Goal: Find specific page/section: Find specific page/section

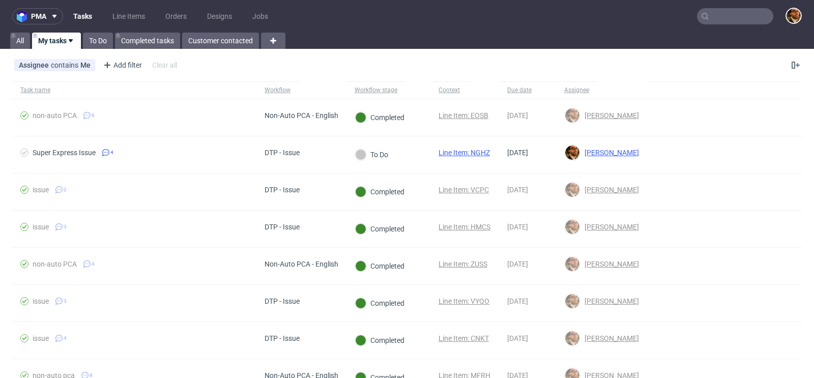
click at [716, 23] on input "text" at bounding box center [735, 16] width 76 height 16
paste input "R807452961"
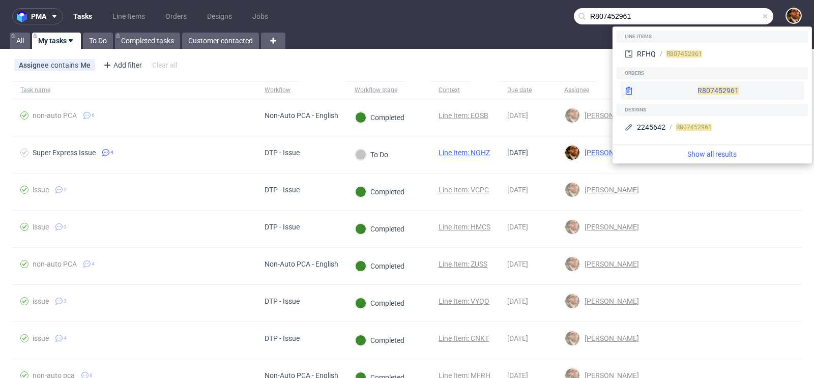
type input "R807452961"
click at [688, 89] on div "R807452961" at bounding box center [712, 90] width 183 height 18
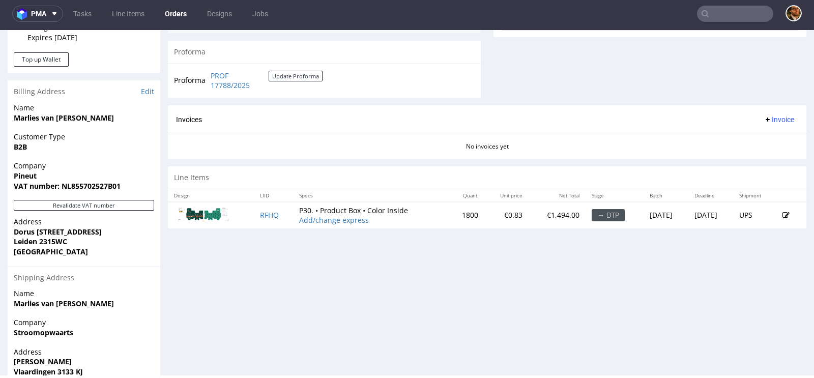
scroll to position [461, 0]
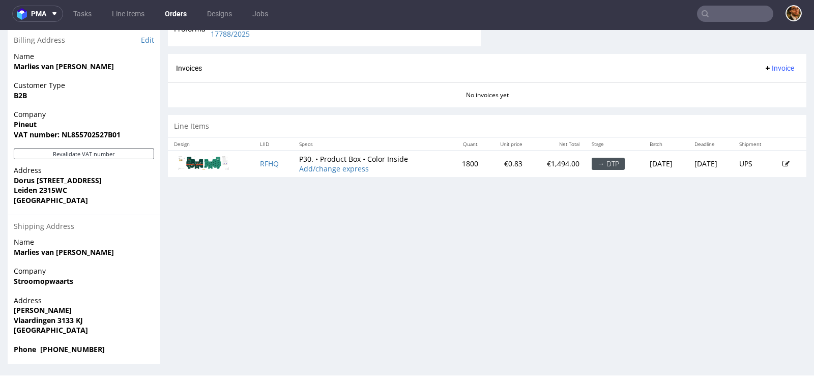
click at [58, 311] on strong "George Stephensonweg" at bounding box center [43, 310] width 58 height 10
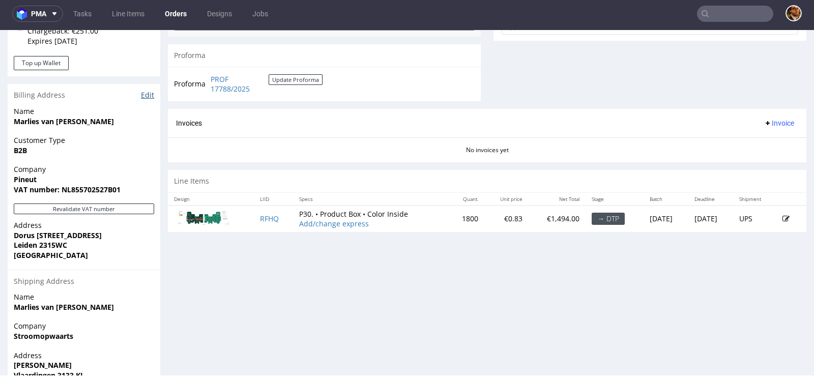
scroll to position [387, 0]
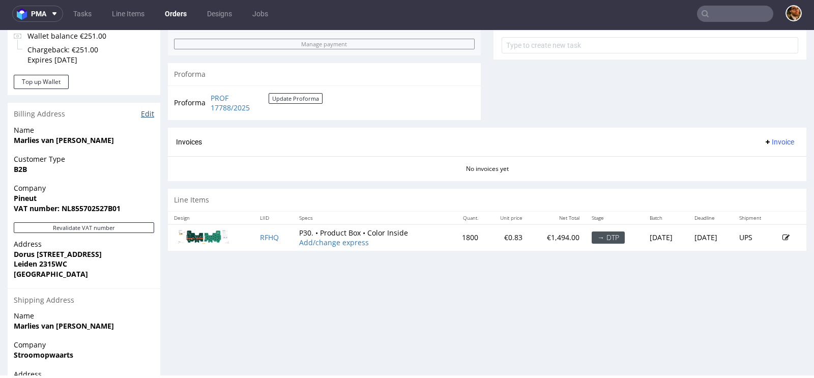
click at [148, 117] on link "Edit" at bounding box center [147, 114] width 13 height 10
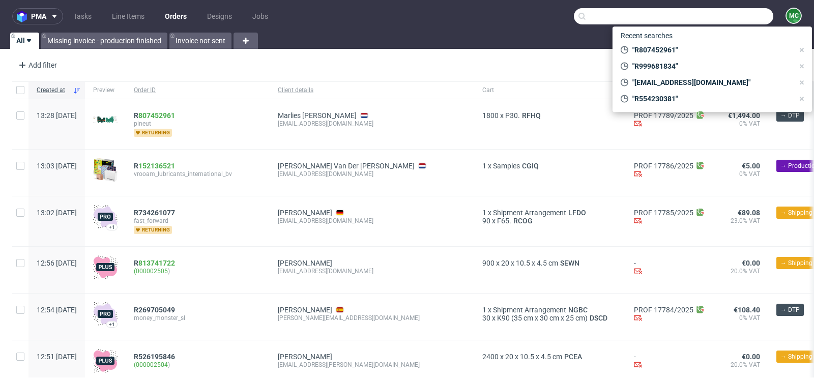
click at [711, 17] on input "text" at bounding box center [674, 16] width 200 height 16
paste input "George Stephensonweg 43"
type input "George Stephensonweg 43"
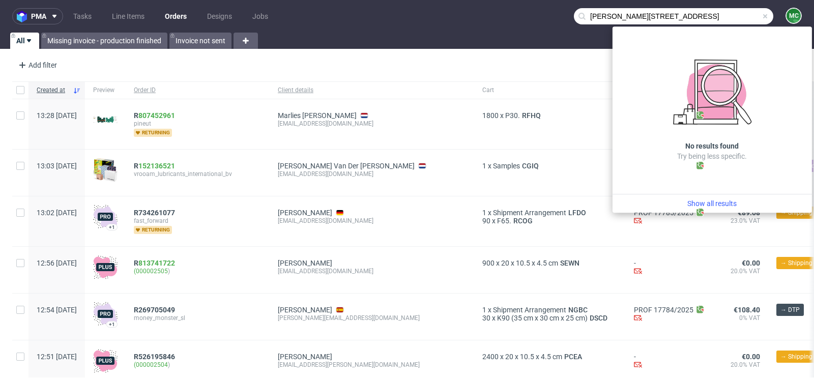
drag, startPoint x: 686, startPoint y: 13, endPoint x: 570, endPoint y: 13, distance: 116.6
click at [574, 13] on div "George Stephensonweg 43" at bounding box center [674, 16] width 200 height 16
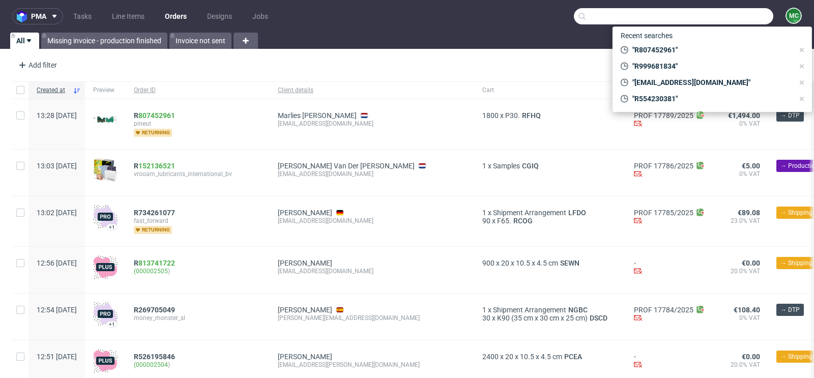
paste input "R807452961"
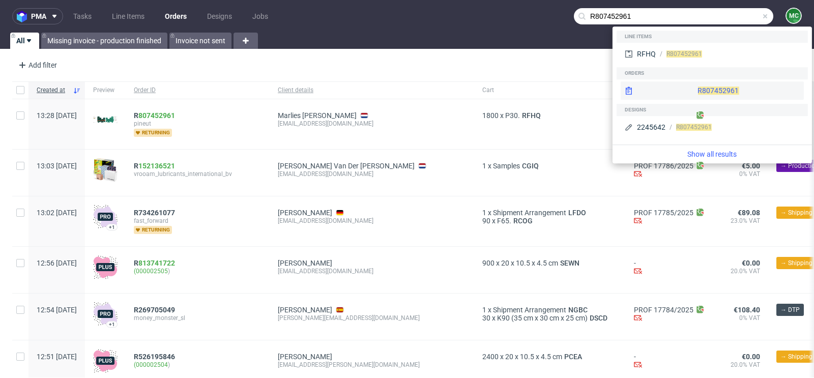
type input "R807452961"
click at [695, 94] on div "R807452961" at bounding box center [712, 90] width 183 height 18
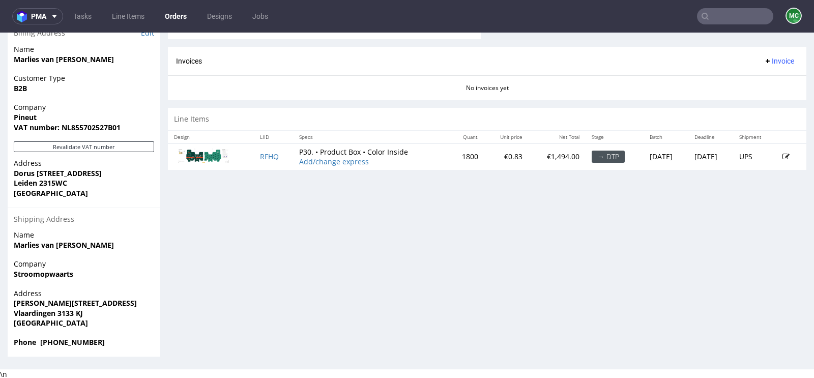
scroll to position [3, 0]
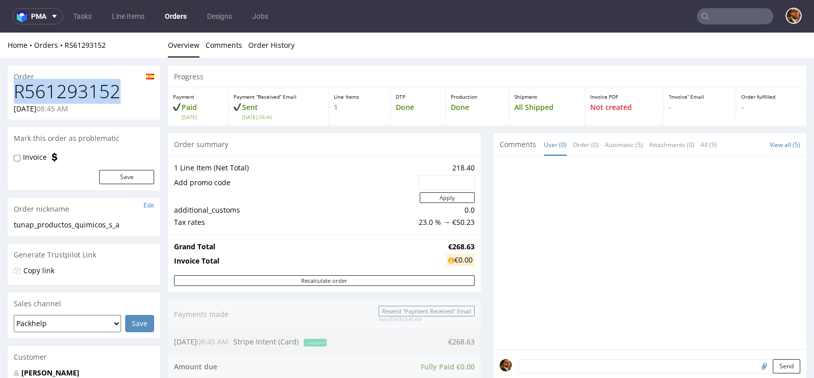
drag, startPoint x: 113, startPoint y: 92, endPoint x: 15, endPoint y: 93, distance: 97.7
click at [15, 93] on h1 "R561293152" at bounding box center [84, 91] width 140 height 20
copy h1 "R561293152"
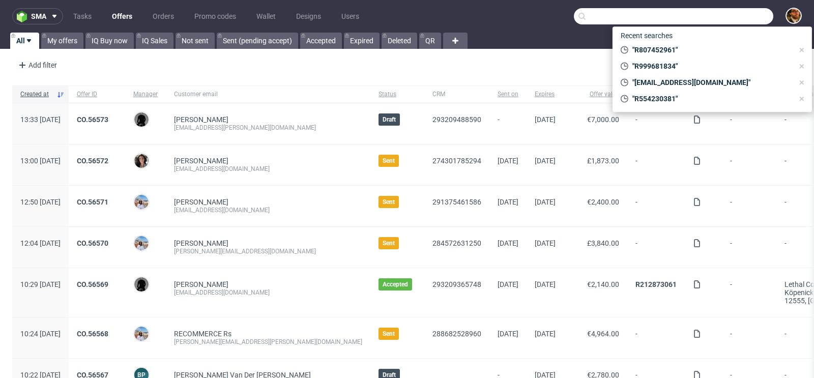
click at [704, 12] on input "text" at bounding box center [674, 16] width 200 height 16
paste input "R554230381"
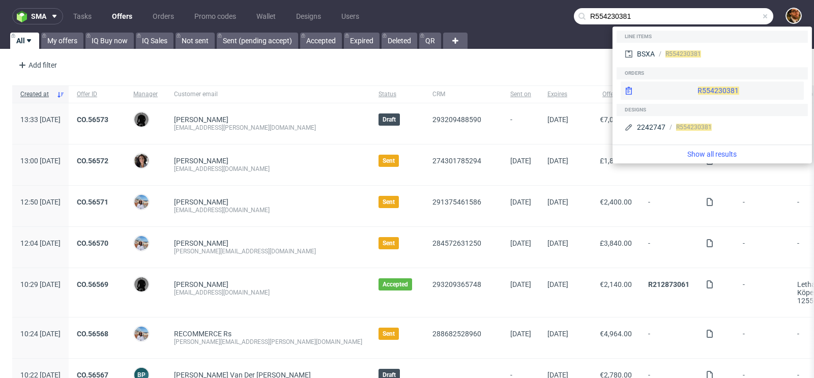
type input "R554230381"
click at [694, 92] on div "R554230381" at bounding box center [712, 90] width 183 height 18
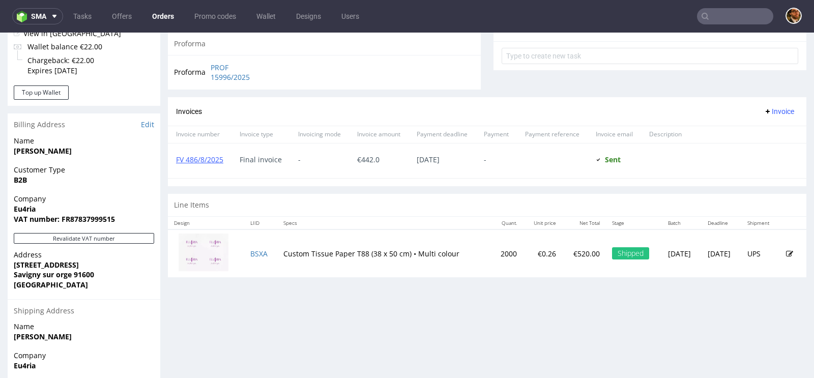
scroll to position [461, 0]
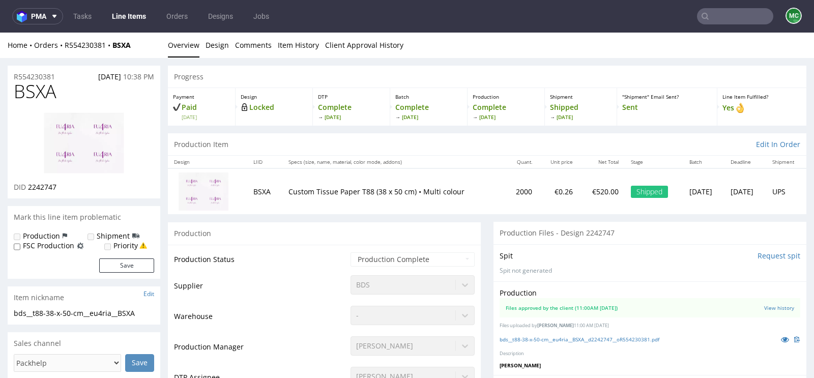
click at [90, 149] on img at bounding box center [83, 143] width 81 height 63
